Goal: Task Accomplishment & Management: Use online tool/utility

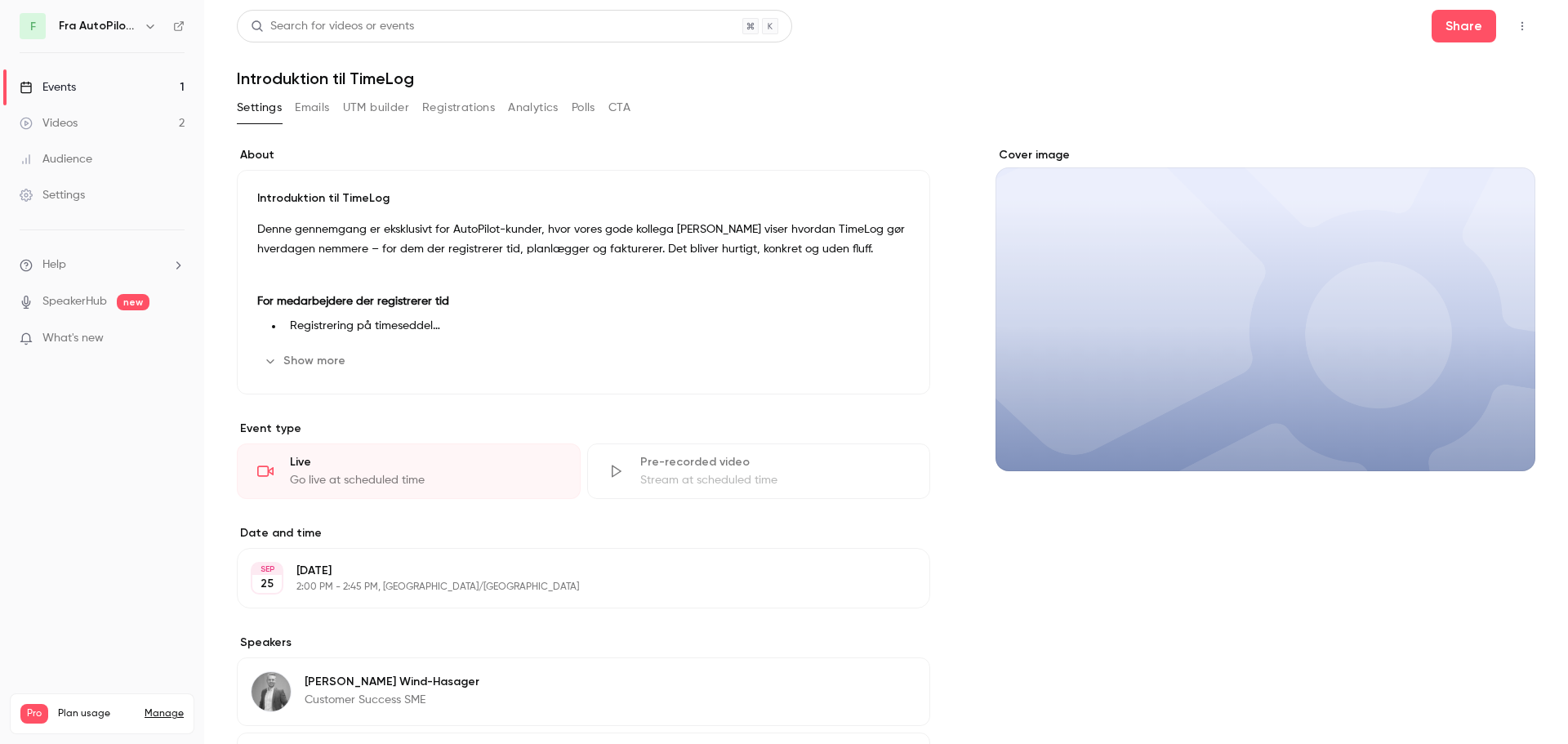
click at [58, 93] on div "Events" at bounding box center [47, 87] width 57 height 17
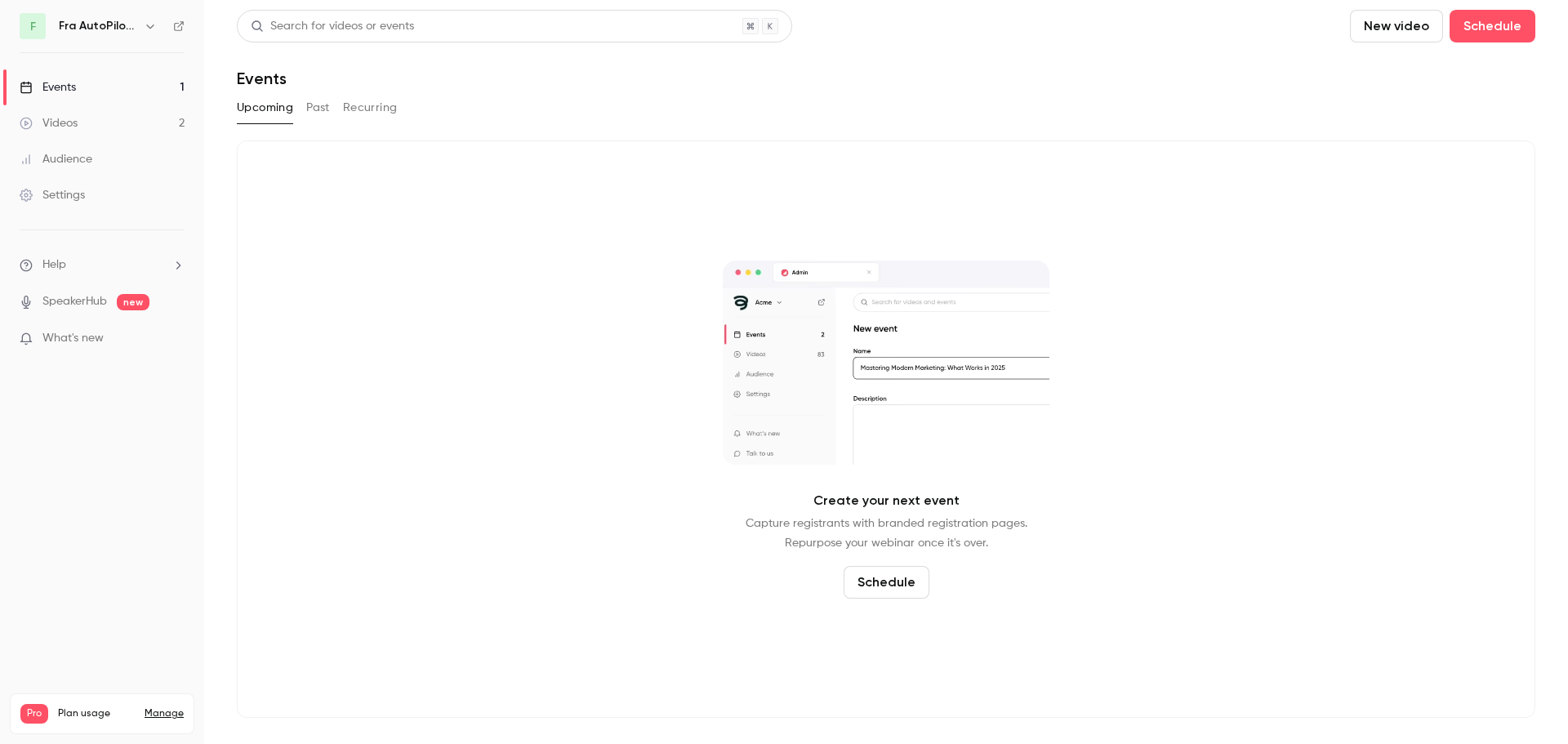
click at [312, 112] on button "Past" at bounding box center [317, 108] width 24 height 26
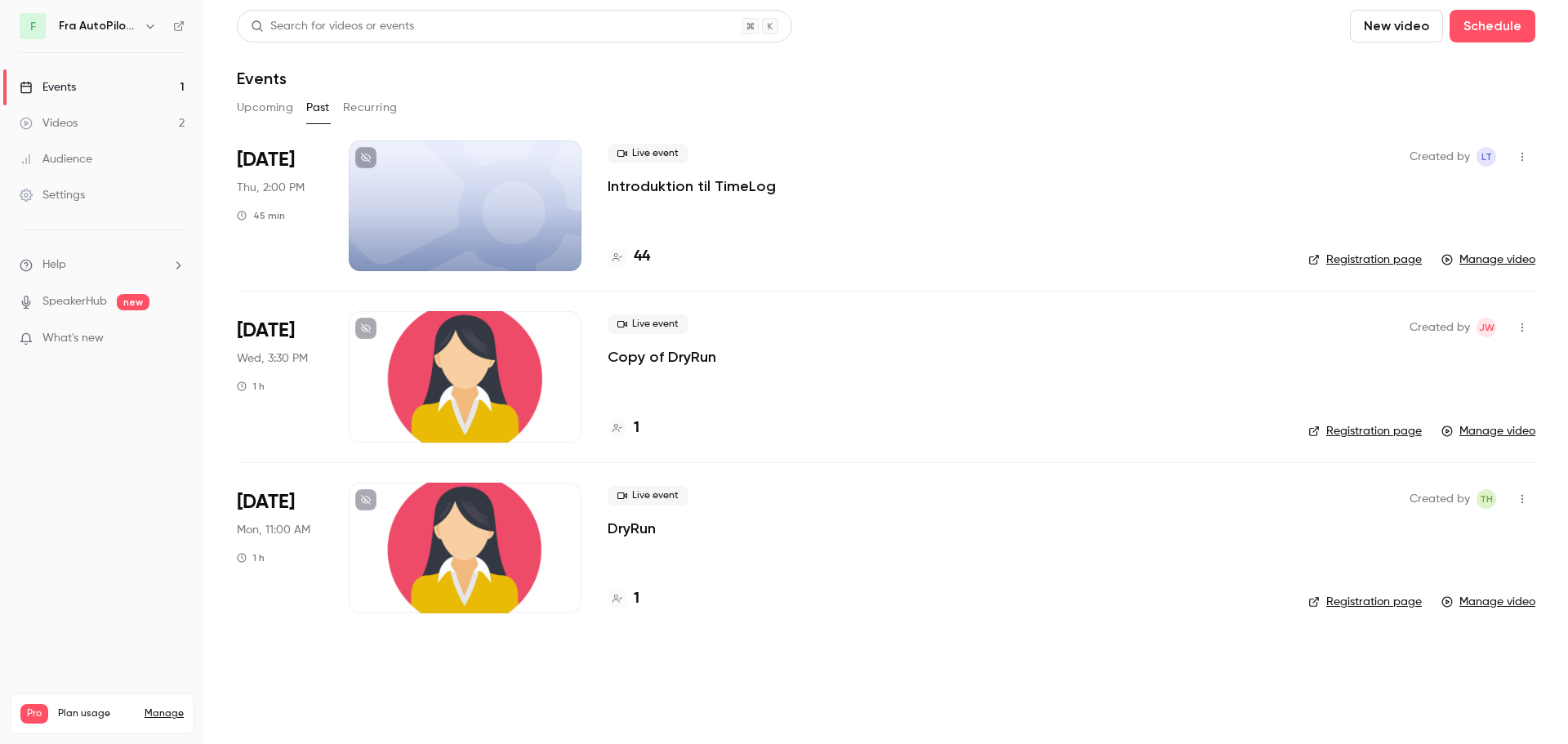
click at [1505, 260] on link "Manage video" at bounding box center [1488, 260] width 94 height 17
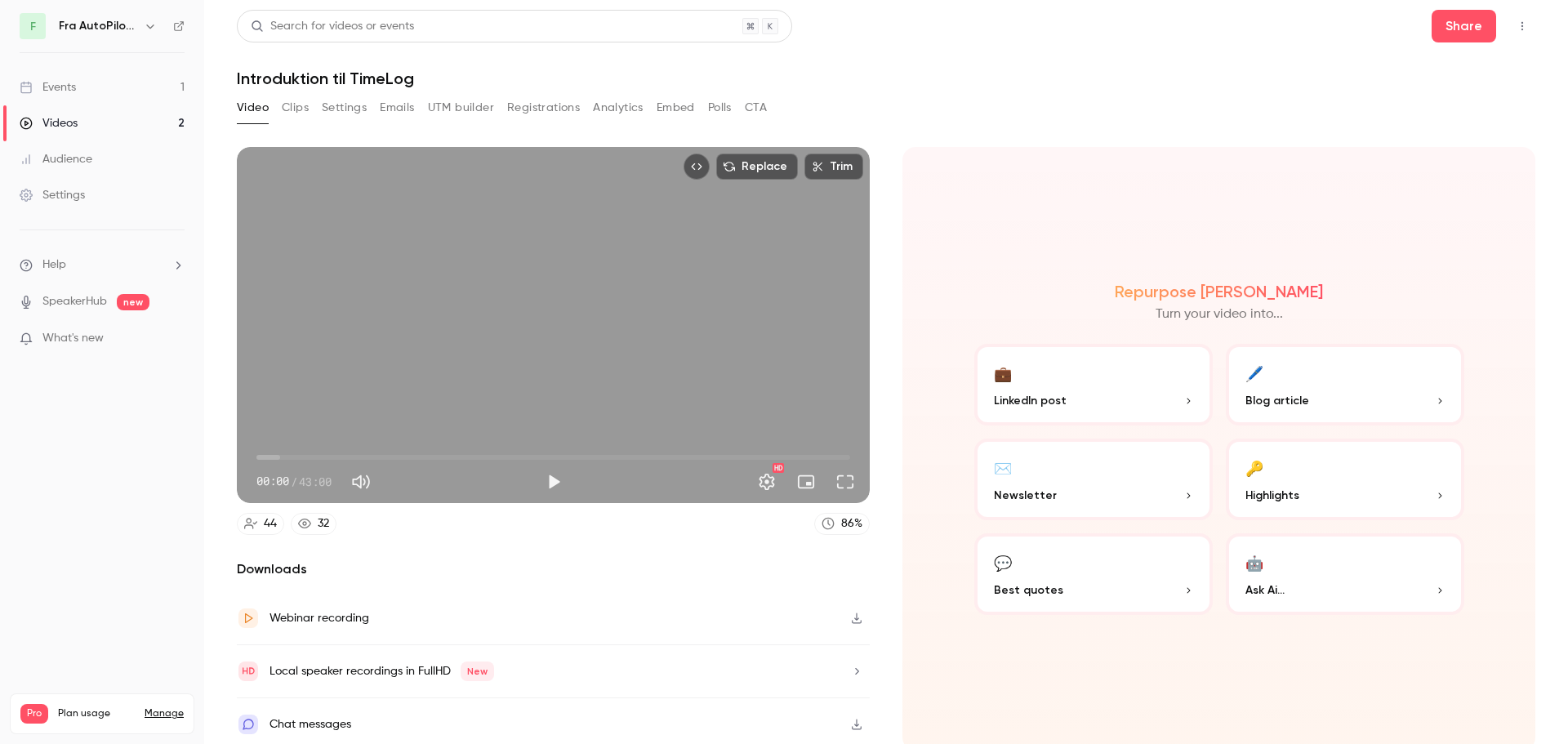
scroll to position [3, 0]
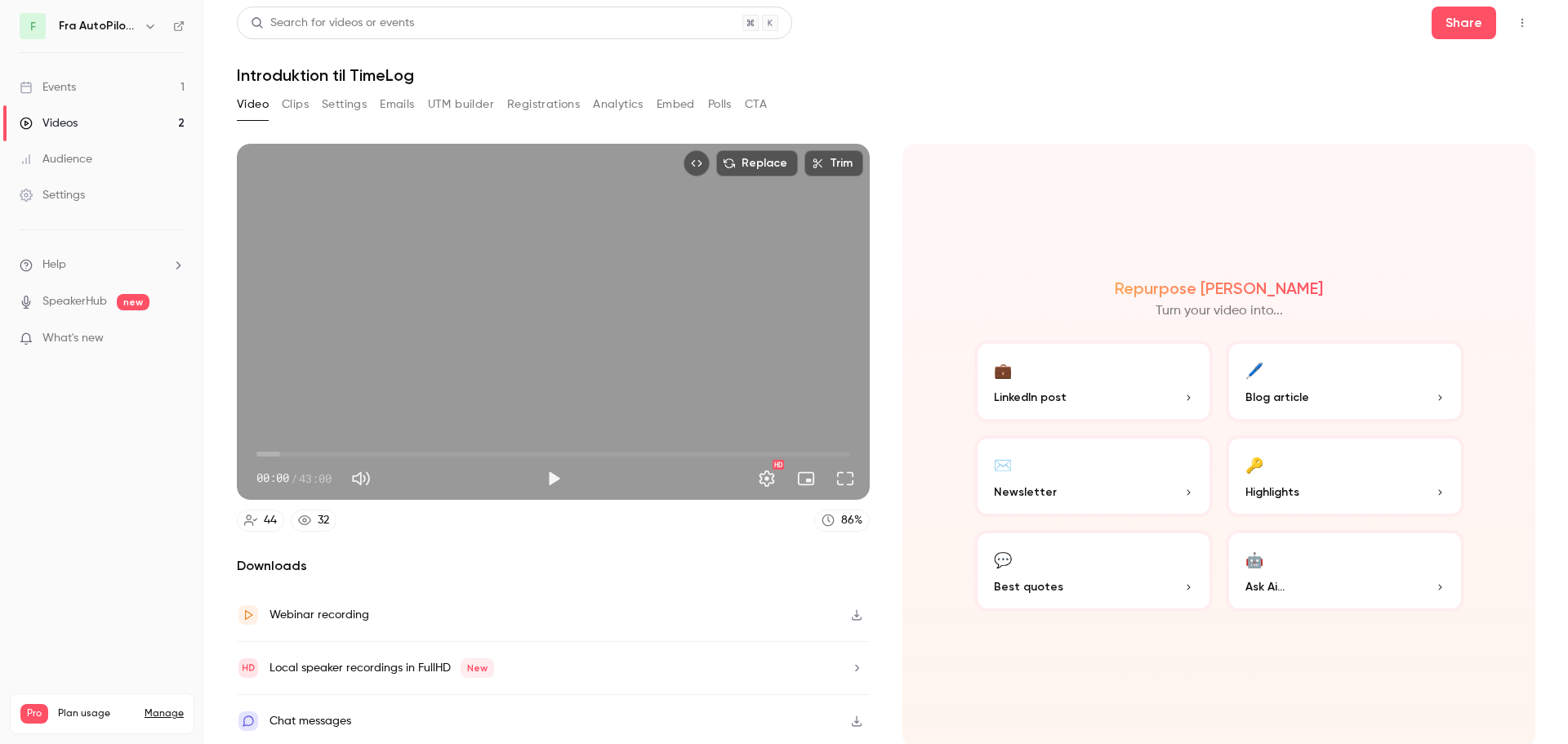
click at [929, 266] on div "Repurpose Ai Turn your video into... 💼 LinkedIn post 🖊️ Blog article ✉️ Newslet…" at bounding box center [1219, 445] width 632 height 604
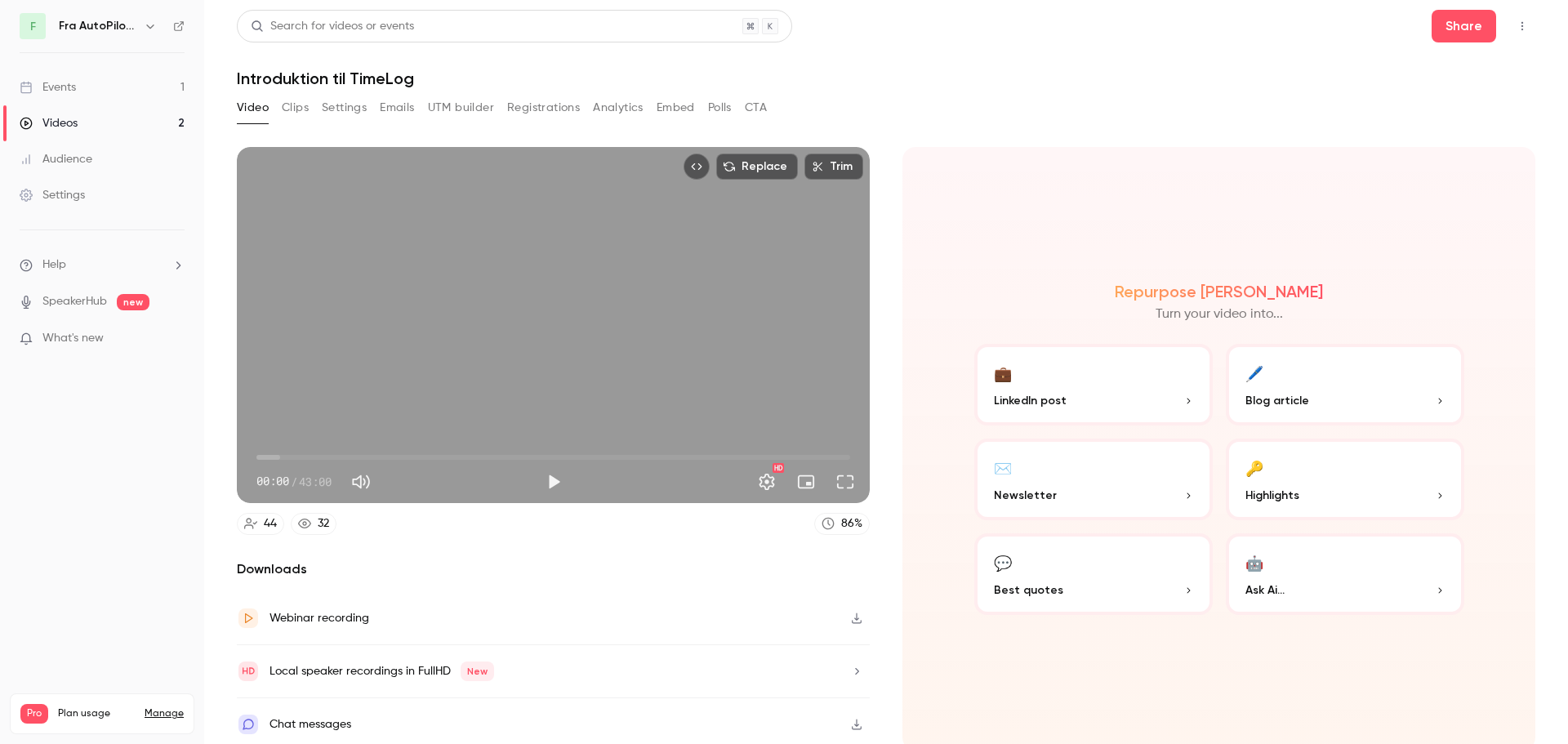
click at [853, 619] on icon "button" at bounding box center [856, 618] width 13 height 11
click at [836, 162] on button "Trim" at bounding box center [833, 166] width 58 height 26
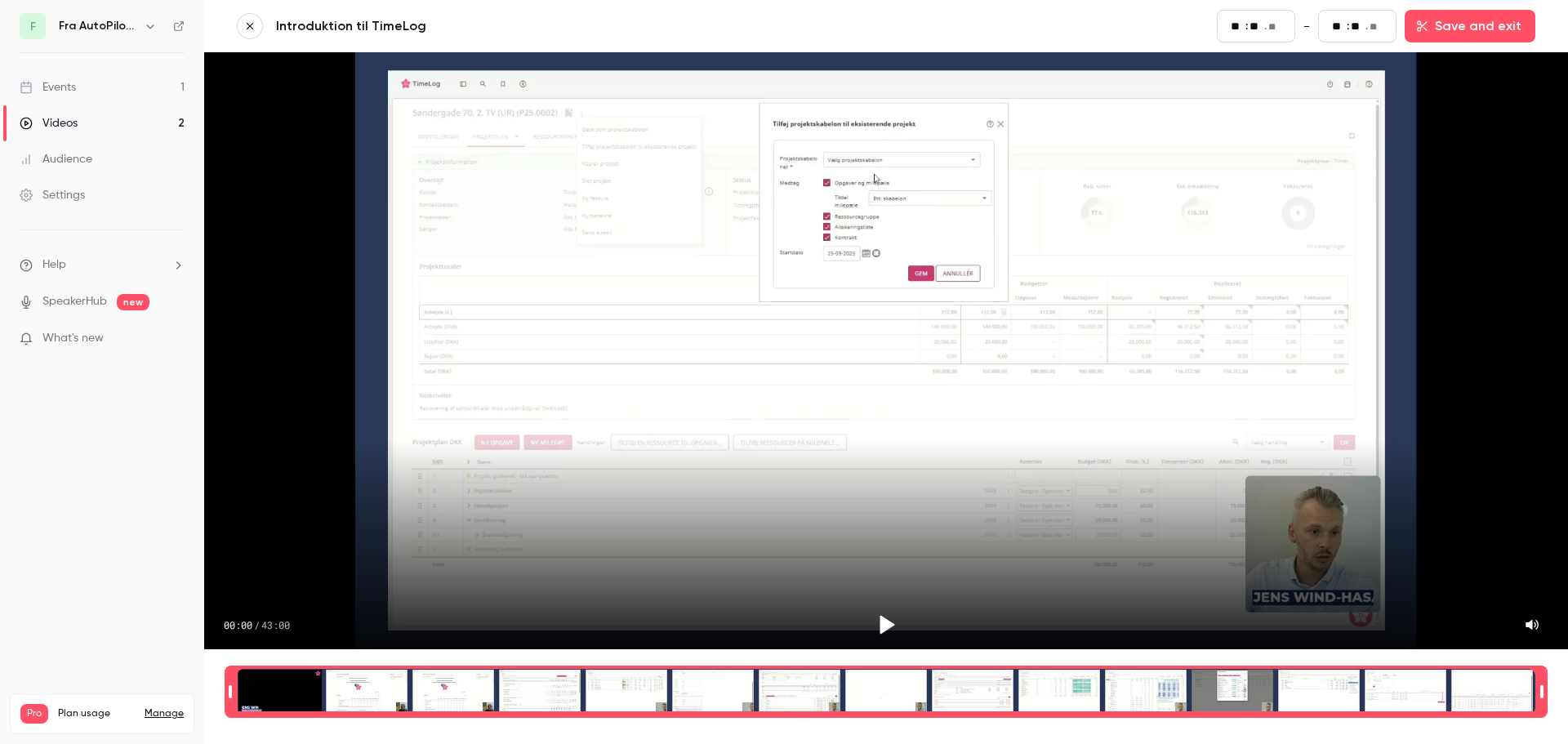
click at [355, 669] on div "Time range selector" at bounding box center [886, 692] width 1298 height 45
click at [424, 676] on div "Time range selector" at bounding box center [886, 692] width 1298 height 45
click at [300, 675] on div "Time range selector" at bounding box center [886, 692] width 1298 height 45
click at [261, 678] on div "Time range selector" at bounding box center [886, 692] width 1298 height 45
type input "**"
